Goal: Navigation & Orientation: Find specific page/section

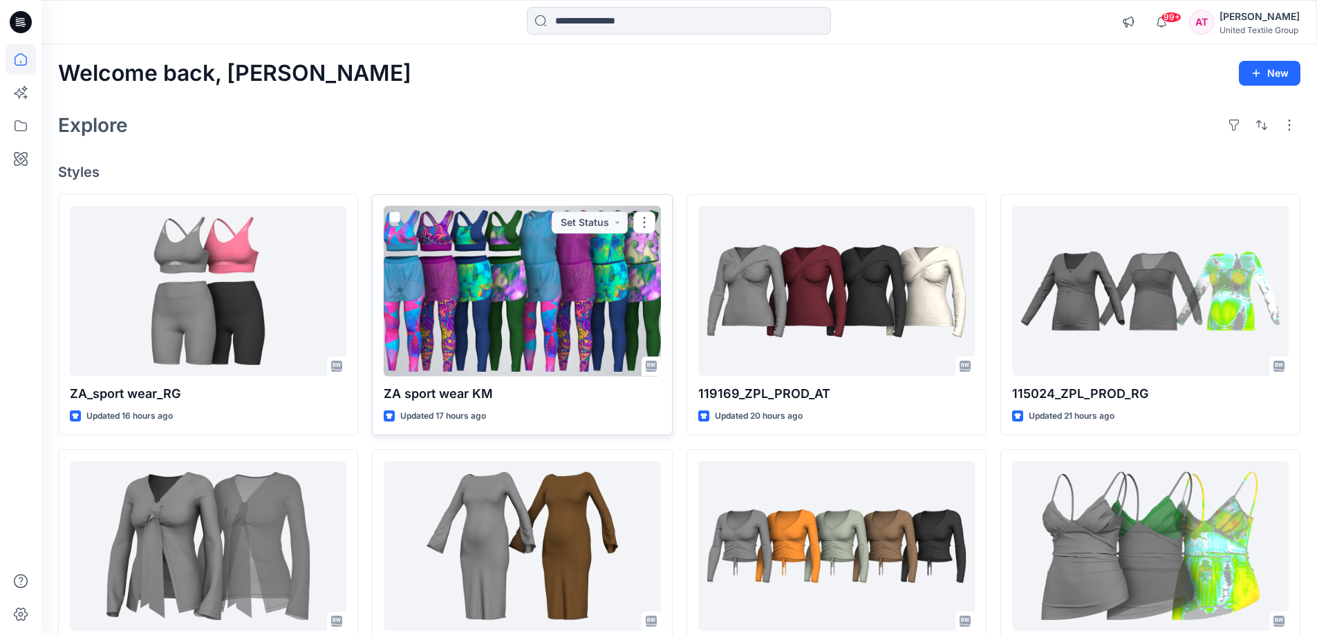
click at [481, 292] on div at bounding box center [522, 291] width 276 height 171
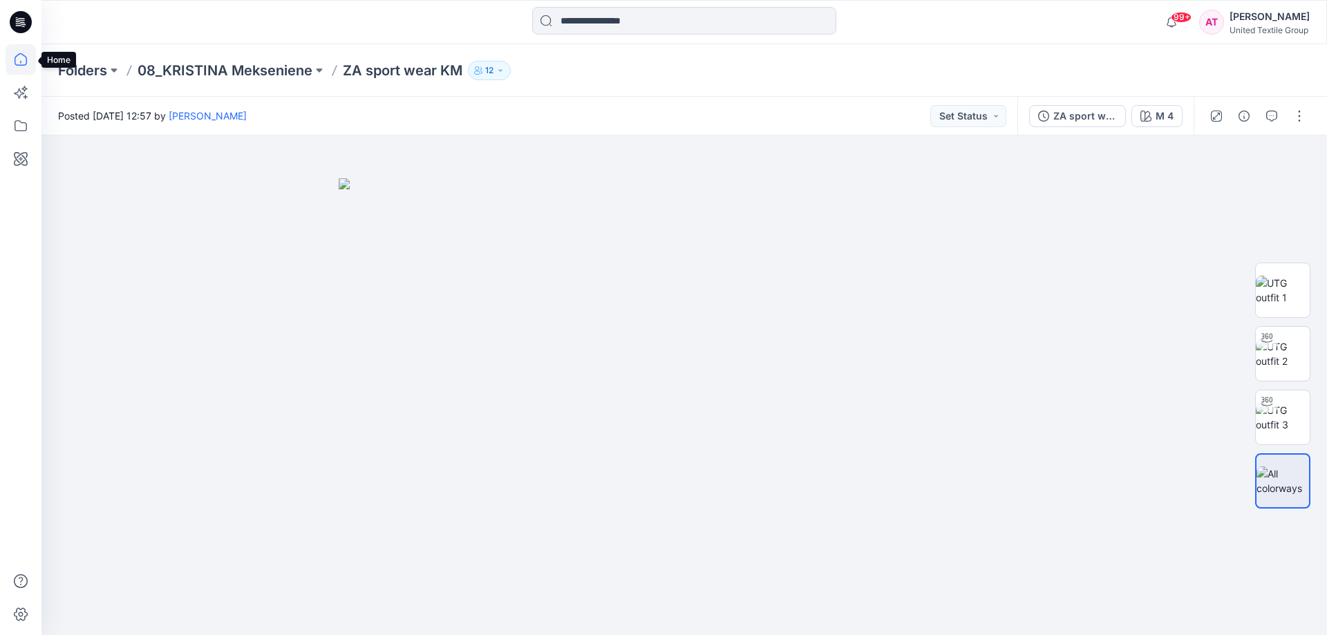
click at [15, 55] on icon at bounding box center [21, 59] width 30 height 30
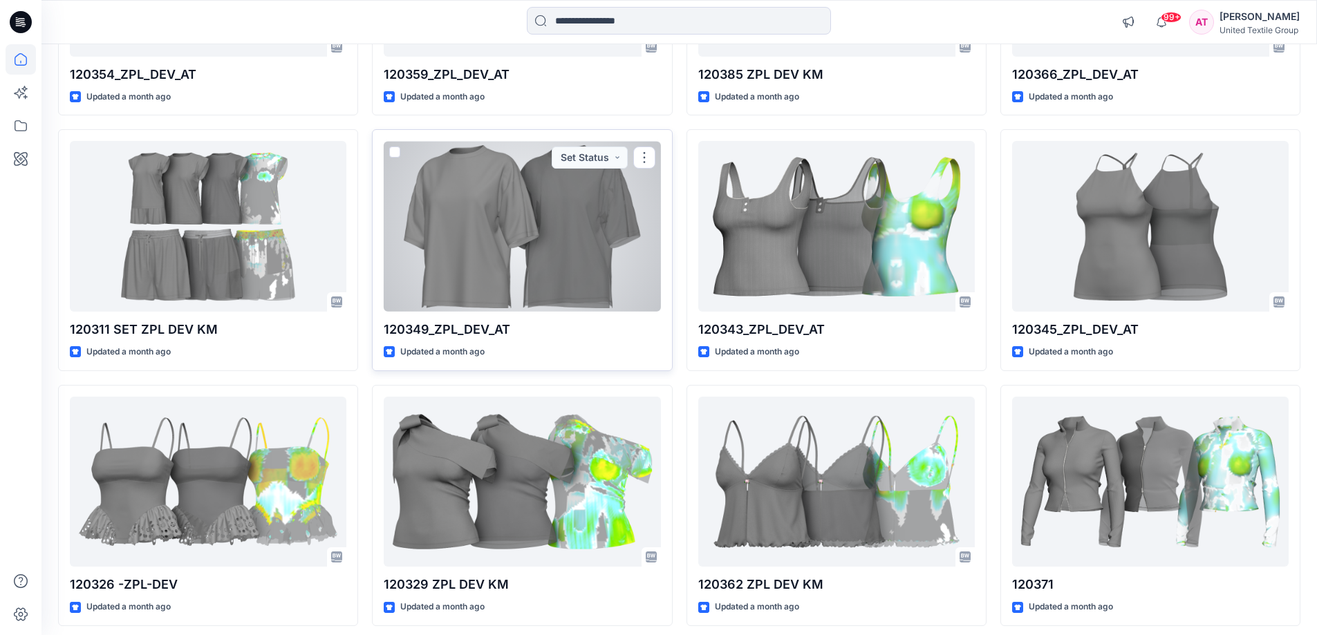
scroll to position [6773, 0]
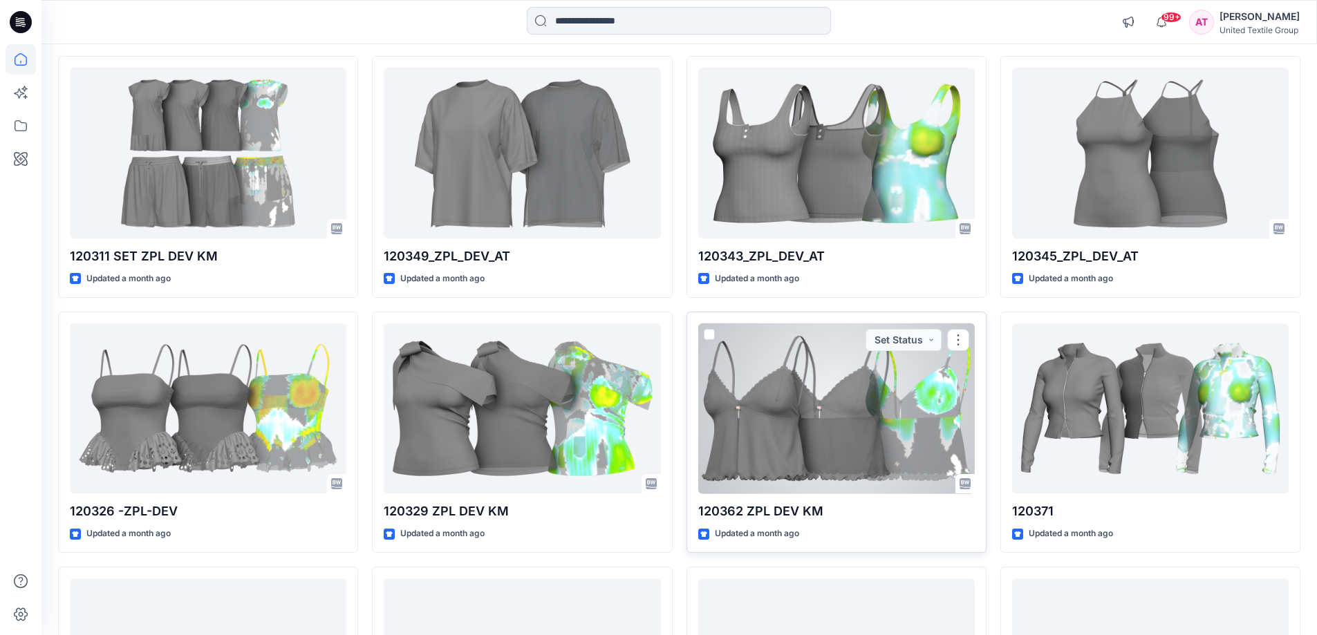
click at [843, 409] on div at bounding box center [836, 408] width 276 height 171
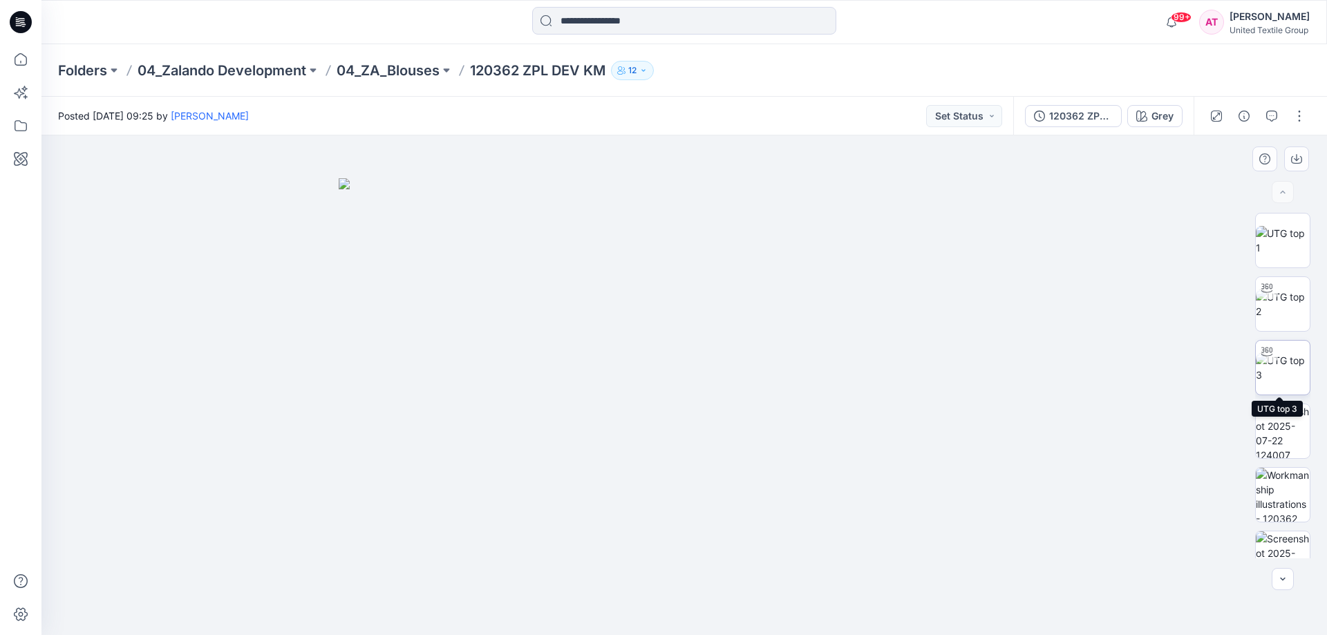
click at [1266, 369] on img at bounding box center [1283, 367] width 54 height 29
drag, startPoint x: 836, startPoint y: 607, endPoint x: 648, endPoint y: 419, distance: 266.4
click at [672, 603] on icon at bounding box center [686, 594] width 418 height 52
click at [584, 329] on img at bounding box center [684, 174] width 1348 height 924
drag, startPoint x: 602, startPoint y: 433, endPoint x: 633, endPoint y: 449, distance: 34.6
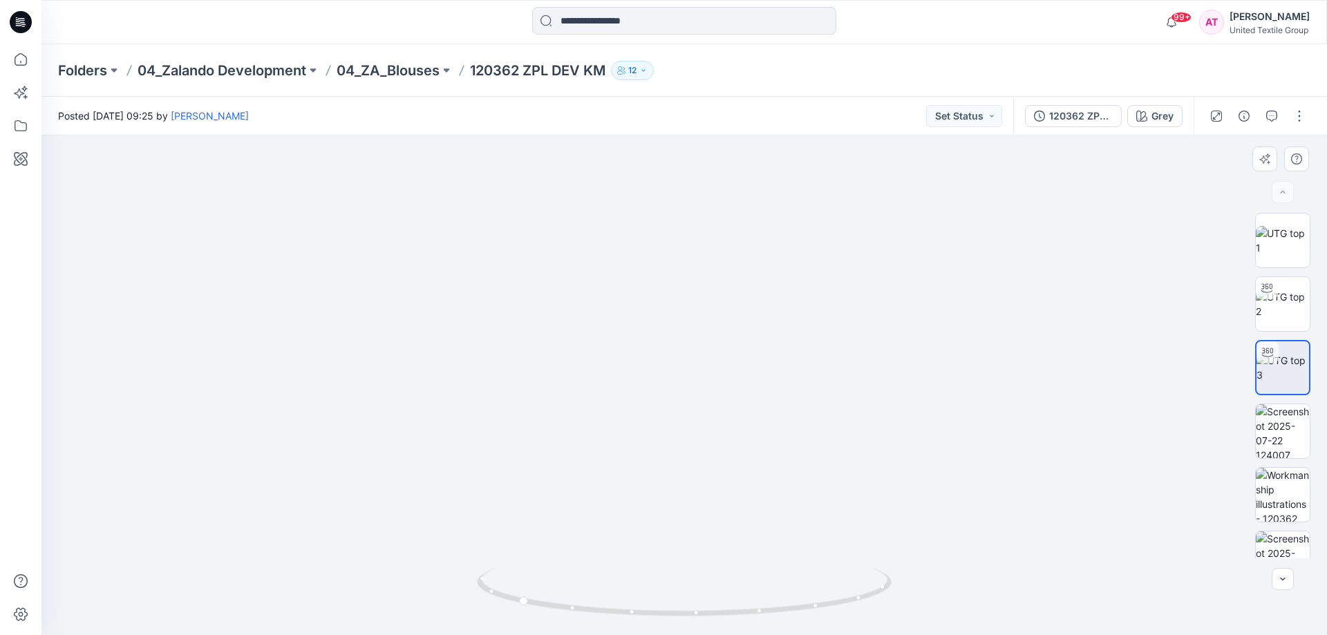
click at [637, 449] on img at bounding box center [715, 181] width 1348 height 910
drag, startPoint x: 536, startPoint y: 584, endPoint x: 562, endPoint y: 453, distance: 133.3
click at [545, 587] on icon at bounding box center [686, 594] width 418 height 52
drag, startPoint x: 683, startPoint y: 436, endPoint x: 687, endPoint y: 460, distance: 24.5
click at [687, 460] on img at bounding box center [715, 202] width 1348 height 867
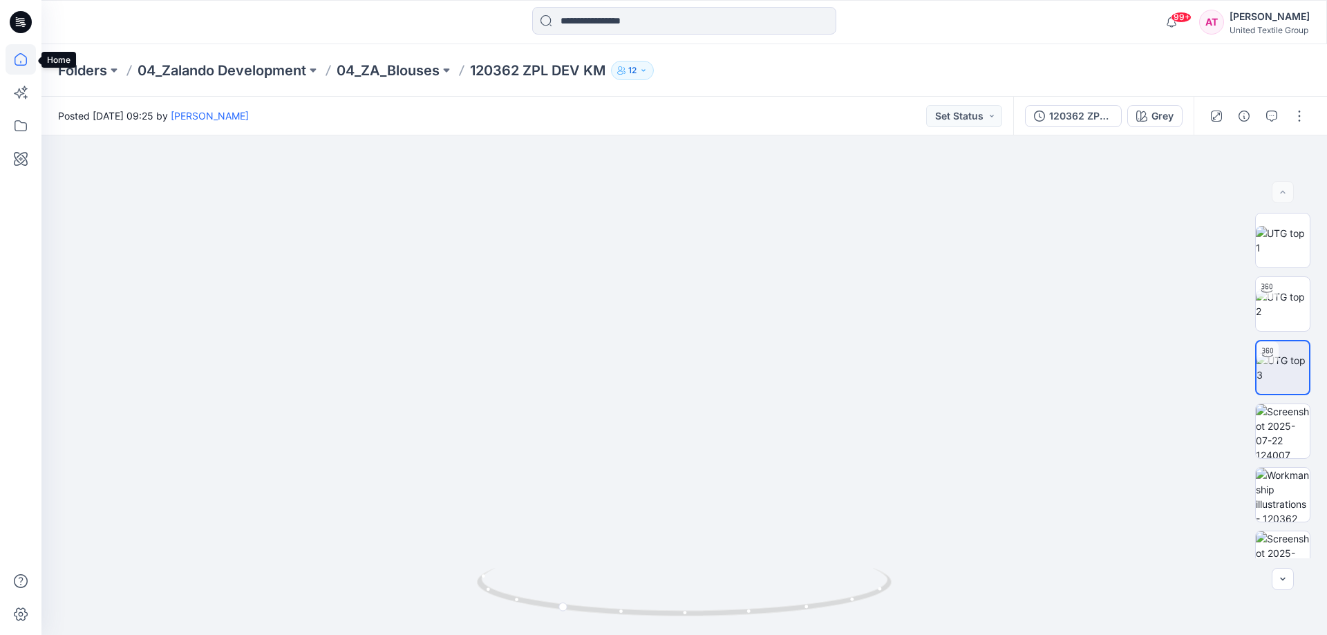
click at [20, 59] on icon at bounding box center [21, 59] width 30 height 30
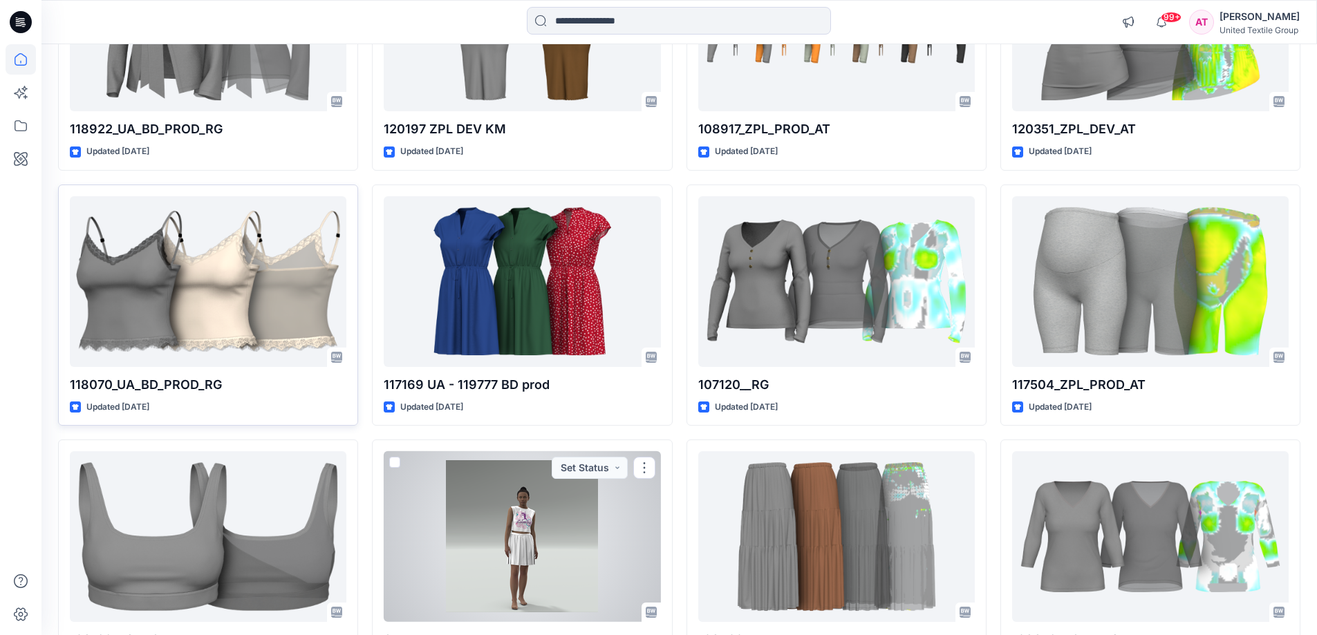
scroll to position [415, 0]
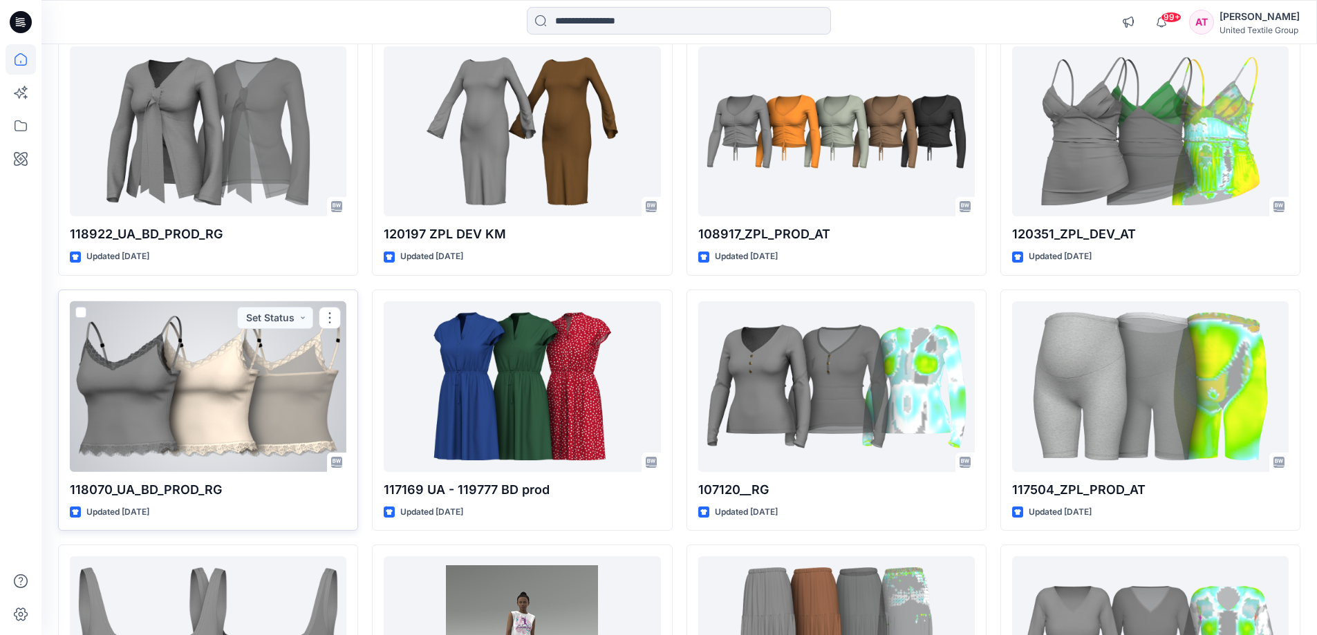
click at [303, 390] on div at bounding box center [208, 386] width 276 height 171
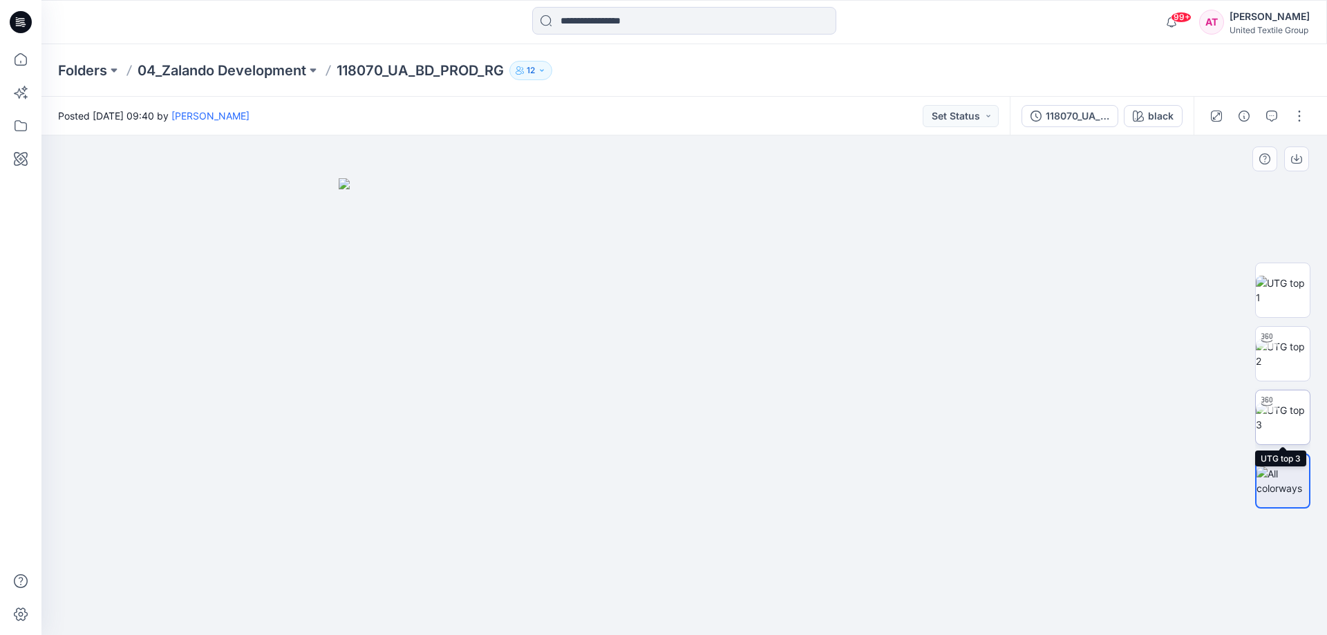
click at [1290, 420] on img at bounding box center [1283, 417] width 54 height 29
drag, startPoint x: 806, startPoint y: 602, endPoint x: 773, endPoint y: 152, distance: 451.2
click at [707, 603] on icon at bounding box center [686, 594] width 418 height 52
drag, startPoint x: 680, startPoint y: 203, endPoint x: 677, endPoint y: 343, distance: 139.7
click at [677, 345] on img at bounding box center [682, 238] width 1348 height 796
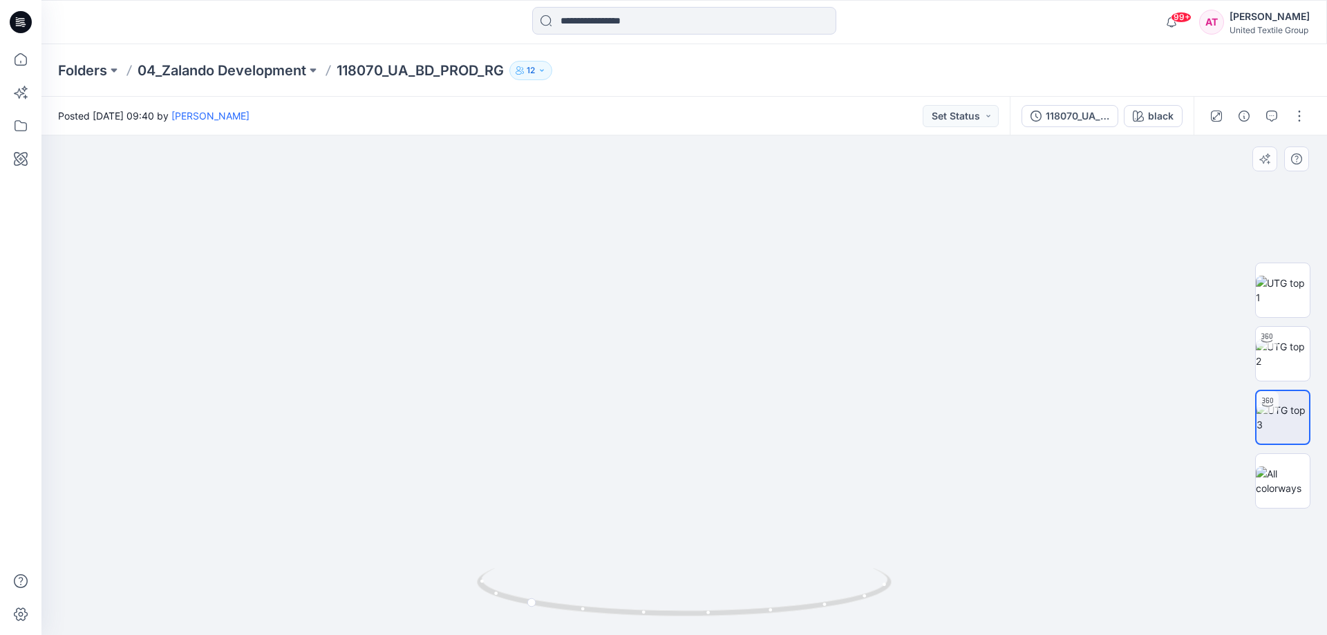
drag, startPoint x: 654, startPoint y: 398, endPoint x: 660, endPoint y: 394, distance: 7.5
click at [657, 397] on img at bounding box center [683, 244] width 1348 height 782
drag, startPoint x: 522, startPoint y: 420, endPoint x: 512, endPoint y: 506, distance: 86.9
click at [520, 464] on img at bounding box center [684, 278] width 1141 height 713
drag, startPoint x: 496, startPoint y: 581, endPoint x: 480, endPoint y: 536, distance: 47.9
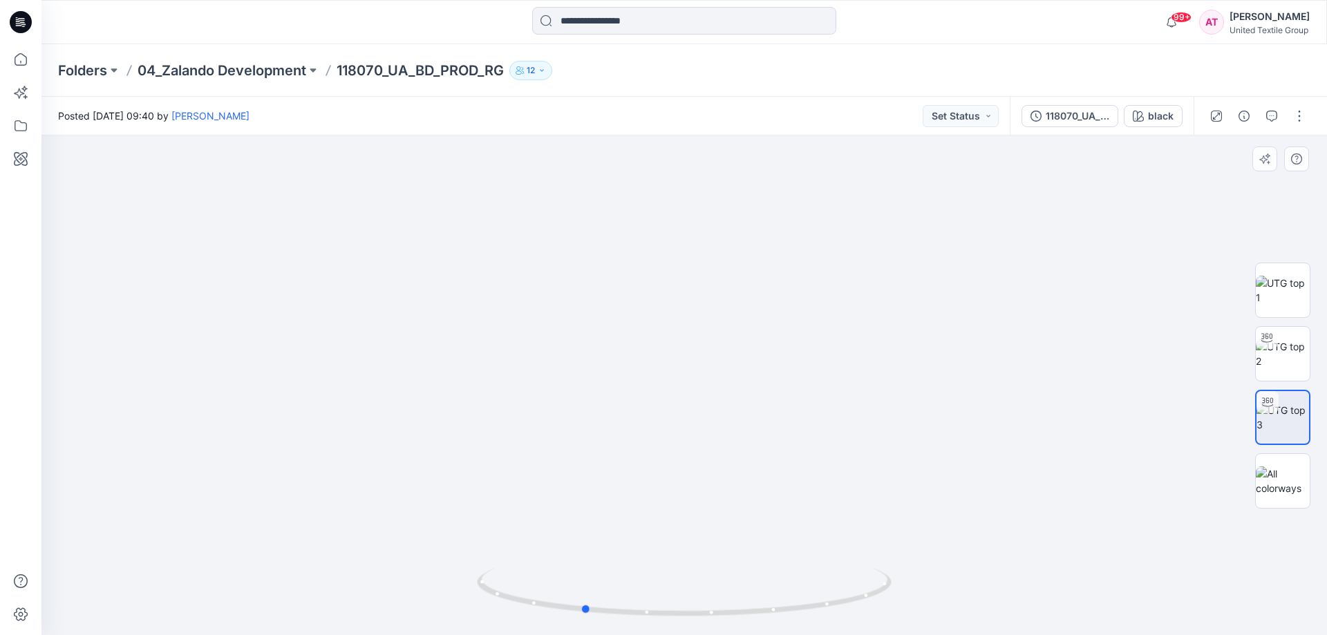
click at [547, 590] on icon at bounding box center [686, 594] width 418 height 52
drag, startPoint x: 544, startPoint y: 607, endPoint x: 566, endPoint y: 606, distance: 22.2
click at [572, 605] on icon at bounding box center [686, 594] width 418 height 52
click at [26, 57] on icon at bounding box center [21, 59] width 12 height 12
